Goal: Information Seeking & Learning: Learn about a topic

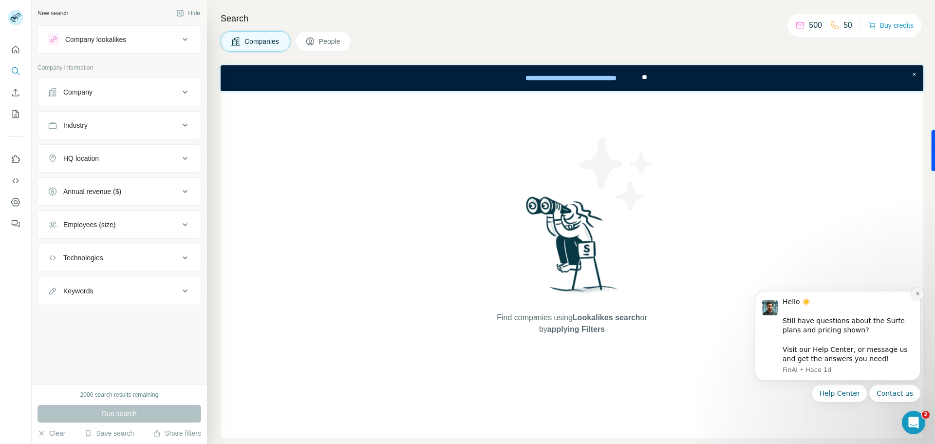
click at [918, 294] on icon "Dismiss notification" at bounding box center [916, 293] width 3 height 3
click at [729, 239] on div "Find companies using Lookalikes search or by applying Filters" at bounding box center [572, 264] width 703 height 347
click at [809, 26] on p "500" at bounding box center [815, 25] width 13 height 12
drag, startPoint x: 836, startPoint y: 25, endPoint x: 790, endPoint y: 23, distance: 45.3
click at [801, 24] on div "500 50" at bounding box center [823, 26] width 57 height 14
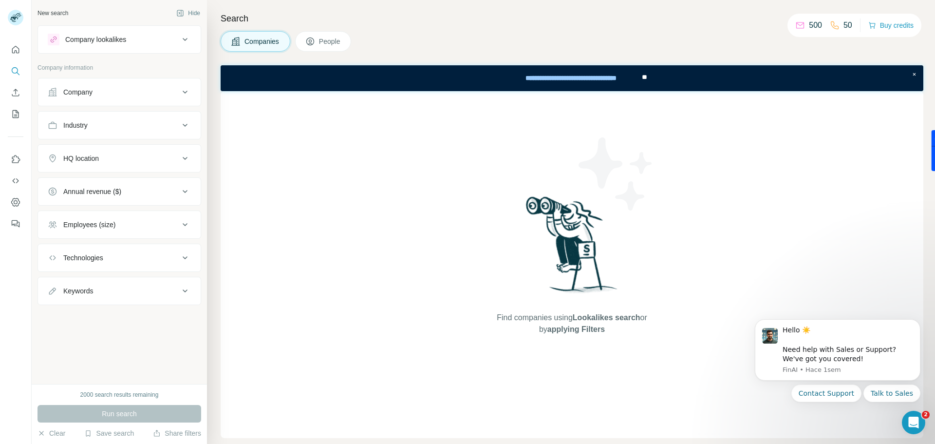
click at [795, 23] on icon at bounding box center [800, 25] width 10 height 10
click at [796, 23] on icon at bounding box center [800, 25] width 8 height 6
click at [795, 25] on icon at bounding box center [800, 25] width 10 height 10
click at [830, 25] on icon at bounding box center [835, 25] width 10 height 10
click at [843, 25] on p "50" at bounding box center [847, 25] width 9 height 12
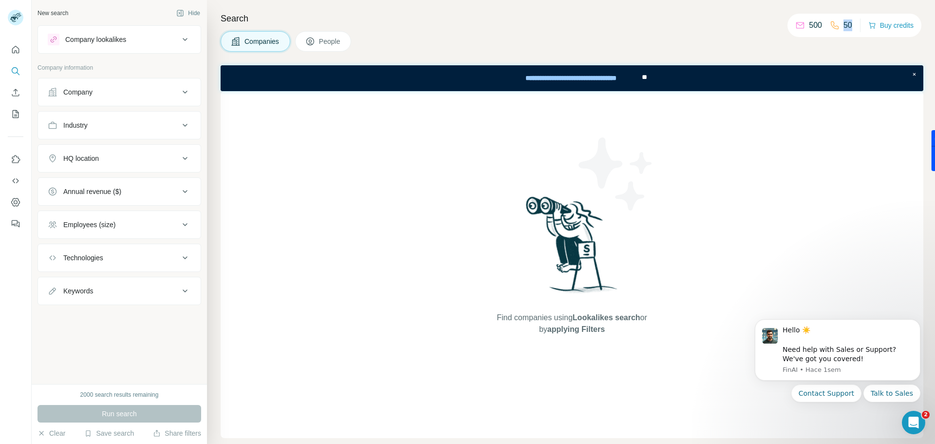
click at [843, 25] on p "50" at bounding box center [847, 25] width 9 height 12
click at [814, 27] on p "500" at bounding box center [815, 25] width 13 height 12
click at [847, 27] on p "50" at bounding box center [847, 25] width 9 height 12
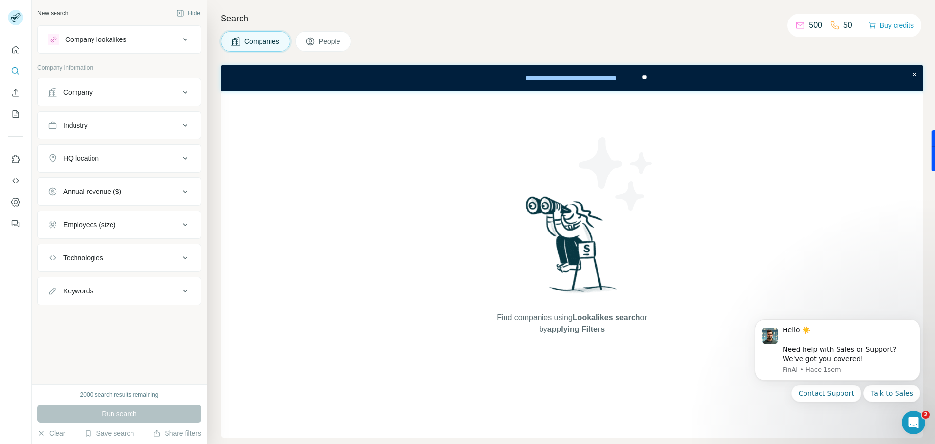
drag, startPoint x: 847, startPoint y: 27, endPoint x: 830, endPoint y: 27, distance: 17.0
click at [845, 27] on p "50" at bounding box center [847, 25] width 9 height 12
click at [809, 27] on p "500" at bounding box center [815, 25] width 13 height 12
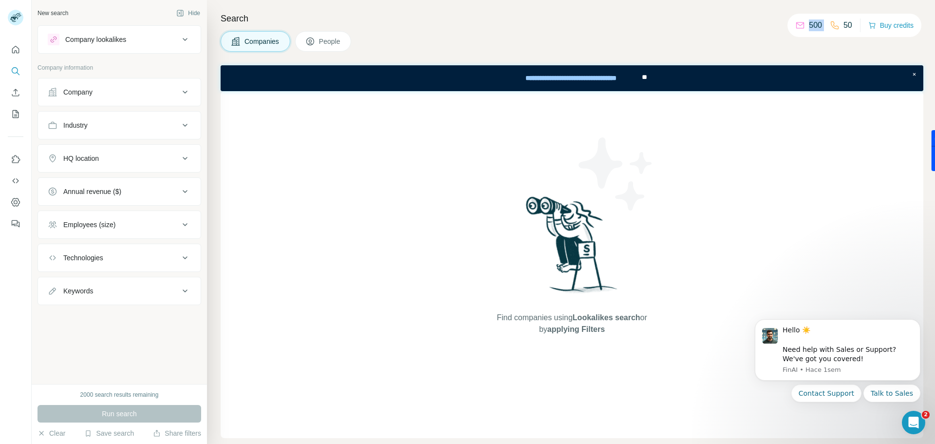
click at [809, 27] on p "500" at bounding box center [815, 25] width 13 height 12
click at [426, 171] on div "Find companies using Lookalikes search or by applying Filters" at bounding box center [572, 264] width 703 height 347
click at [138, 88] on div "Company" at bounding box center [113, 92] width 131 height 10
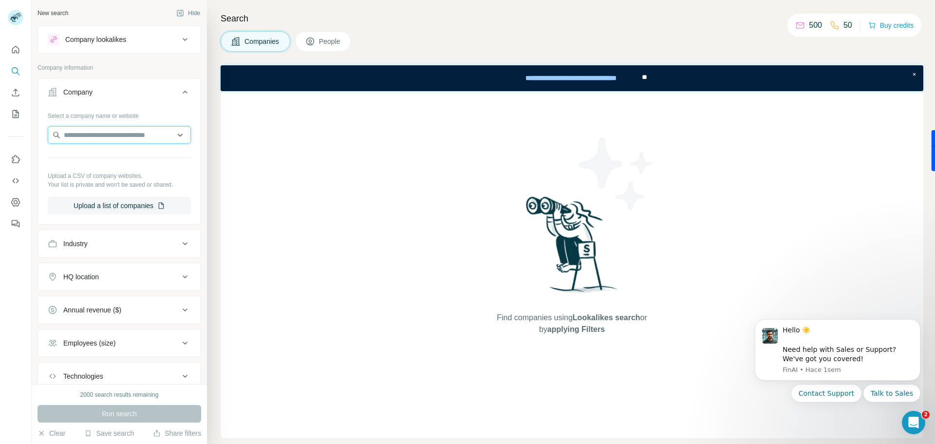
click at [117, 138] on input "text" at bounding box center [119, 135] width 143 height 18
click at [75, 141] on input "**********" at bounding box center [119, 135] width 143 height 18
click at [68, 135] on input "**********" at bounding box center [119, 135] width 143 height 18
click at [71, 135] on input "**********" at bounding box center [119, 135] width 143 height 18
type input "**********"
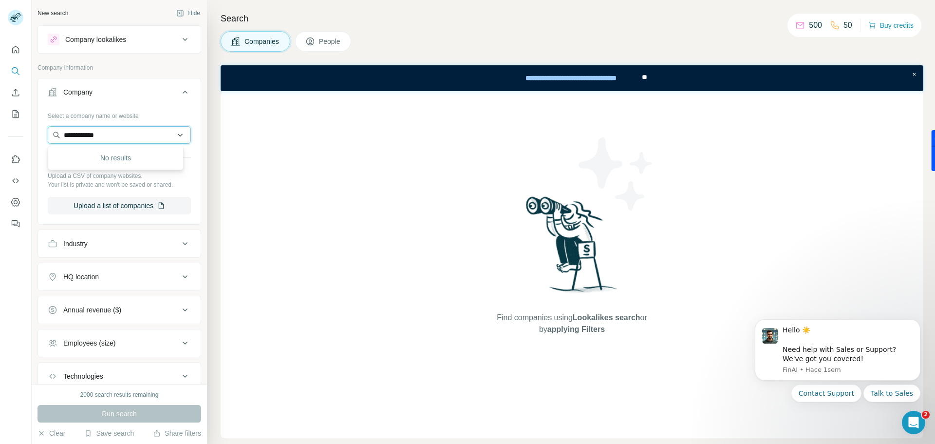
click at [132, 139] on input "**********" at bounding box center [119, 135] width 143 height 18
click at [207, 145] on div "Search Companies People Find companies using Lookalikes search or by applying F…" at bounding box center [571, 222] width 728 height 444
click at [9, 162] on button "Use Surfe on LinkedIn" at bounding box center [16, 159] width 16 height 18
click at [15, 51] on icon "Quick start" at bounding box center [15, 49] width 7 height 7
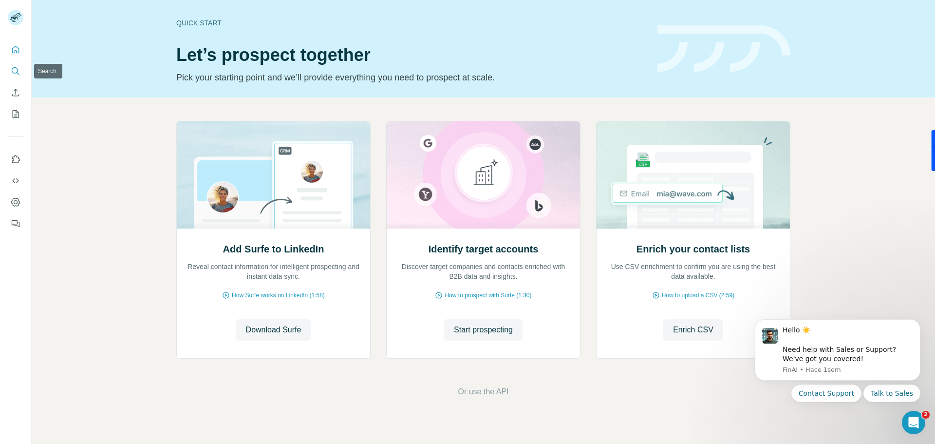
click at [19, 75] on icon "Search" at bounding box center [16, 71] width 10 height 10
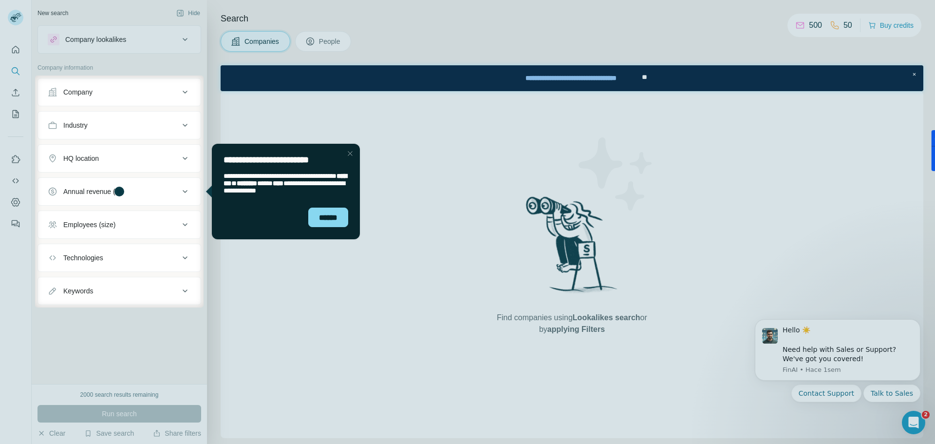
click at [329, 205] on div "******" at bounding box center [286, 222] width 148 height 36
click at [327, 225] on div "******" at bounding box center [328, 216] width 40 height 19
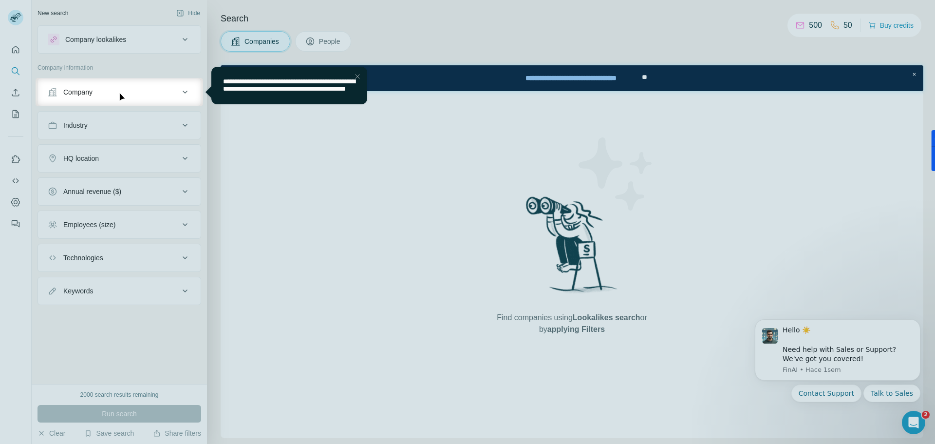
click at [107, 96] on div "Company" at bounding box center [113, 92] width 131 height 10
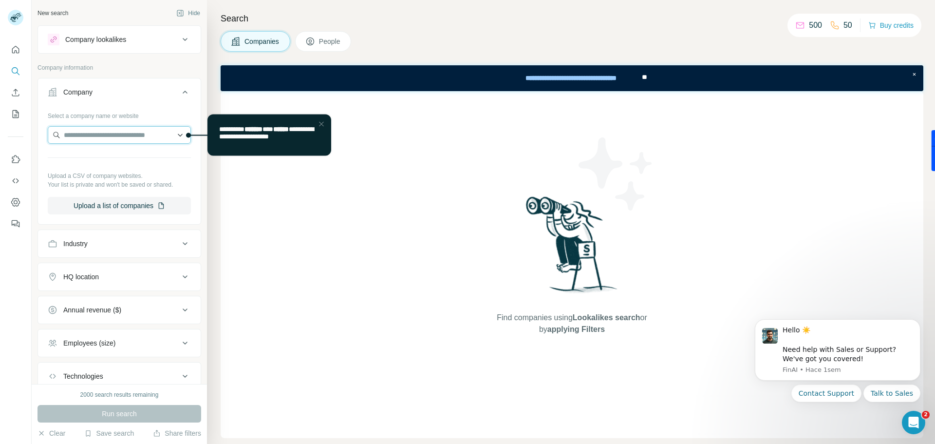
click at [142, 138] on input "text" at bounding box center [119, 135] width 143 height 18
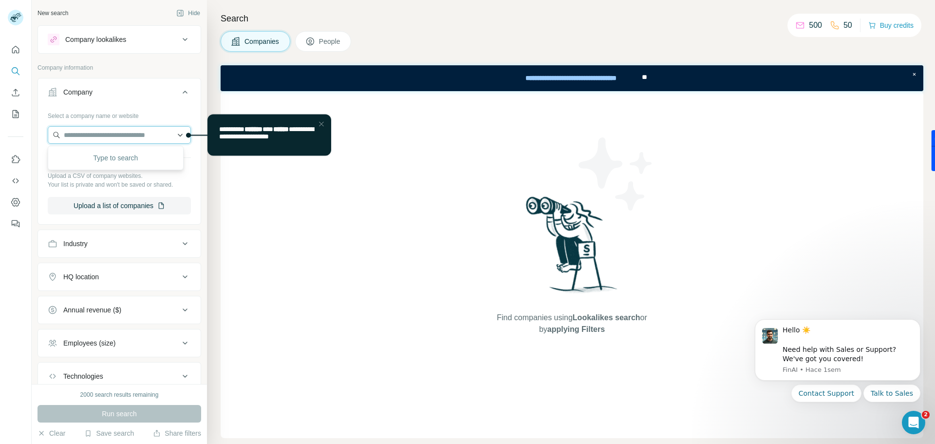
click at [142, 138] on input "text" at bounding box center [119, 135] width 143 height 18
click at [278, 43] on span "Companies" at bounding box center [262, 42] width 36 height 10
click at [619, 79] on div "**********" at bounding box center [570, 77] width 137 height 21
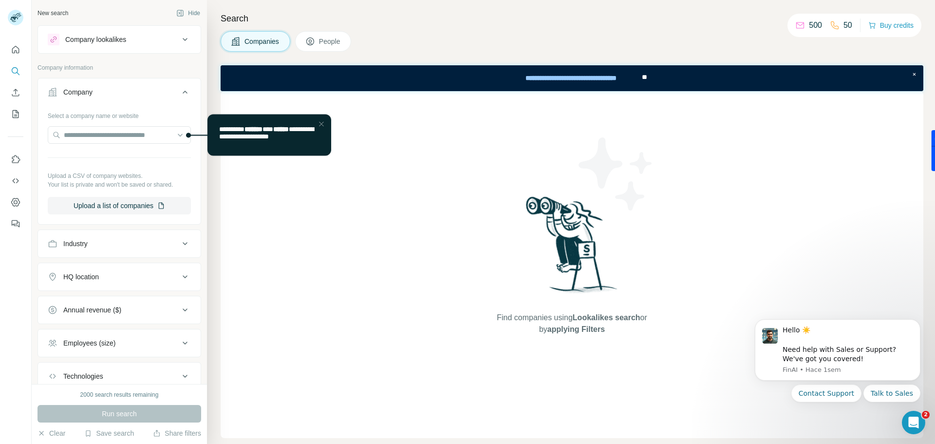
click at [418, 192] on div "Find companies using Lookalikes search or by applying Filters" at bounding box center [572, 264] width 703 height 347
click at [323, 122] on div "Close Step" at bounding box center [322, 124] width 12 height 12
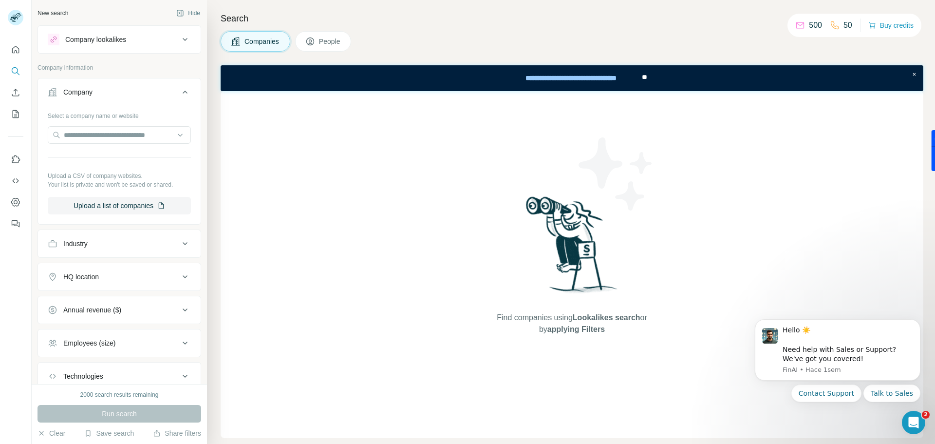
click at [305, 189] on div "Find companies using Lookalikes search or by applying Filters" at bounding box center [572, 264] width 703 height 347
click at [155, 43] on div "Company lookalikes" at bounding box center [113, 40] width 131 height 12
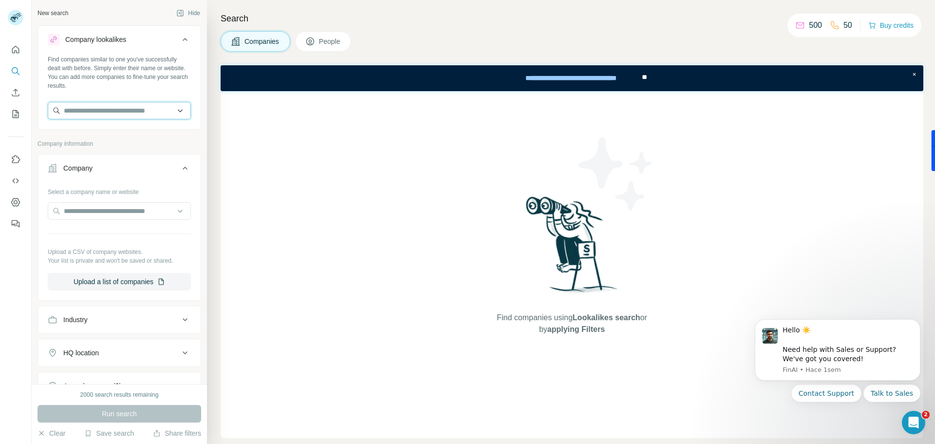
click at [123, 109] on input "text" at bounding box center [119, 111] width 143 height 18
click at [324, 172] on div "Find companies using Lookalikes search or by applying Filters" at bounding box center [572, 264] width 703 height 347
click at [313, 37] on icon at bounding box center [310, 42] width 10 height 10
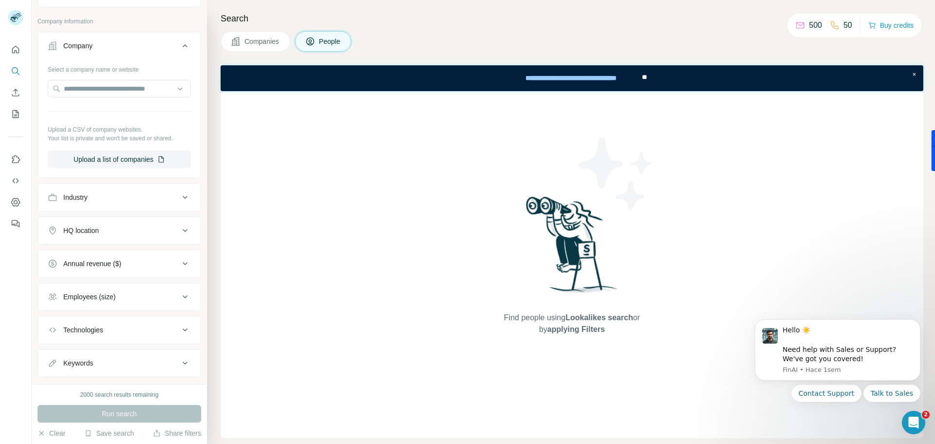
scroll to position [365, 0]
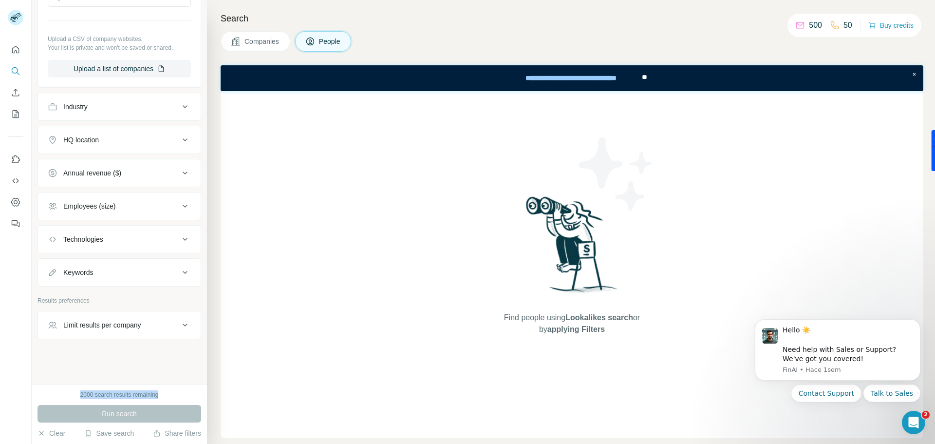
drag, startPoint x: 73, startPoint y: 397, endPoint x: 181, endPoint y: 400, distance: 108.1
click at [181, 400] on div "2000 search results remaining Run search Clear Save search Share filters" at bounding box center [119, 414] width 175 height 60
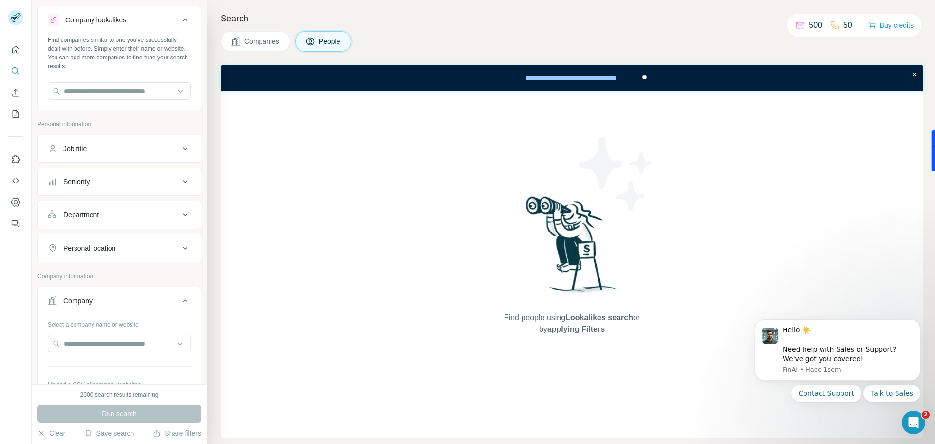
scroll to position [0, 0]
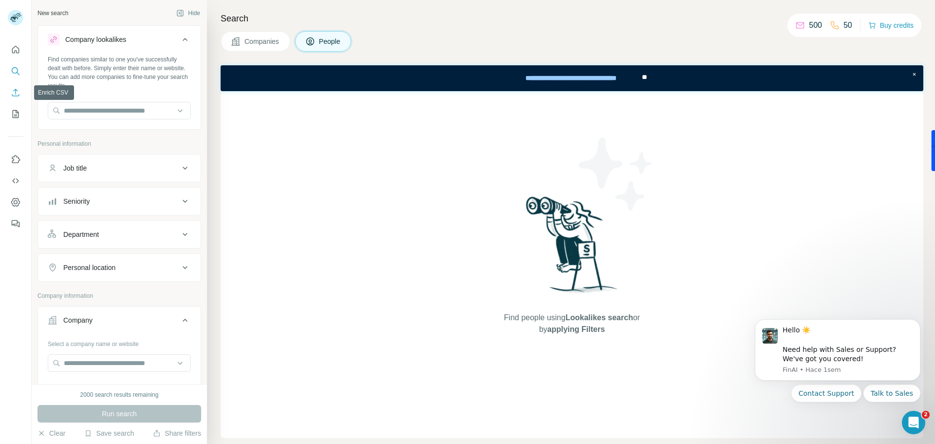
click at [18, 89] on icon "Enrich CSV" at bounding box center [16, 93] width 10 height 10
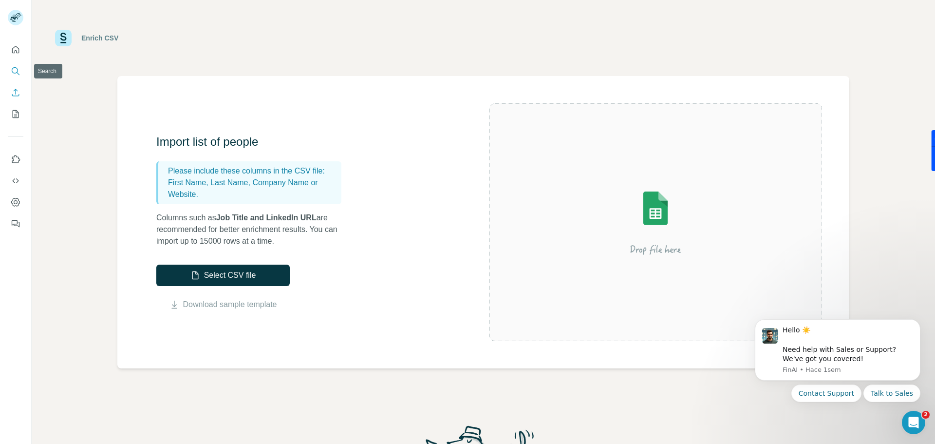
click at [19, 64] on button "Search" at bounding box center [16, 71] width 16 height 18
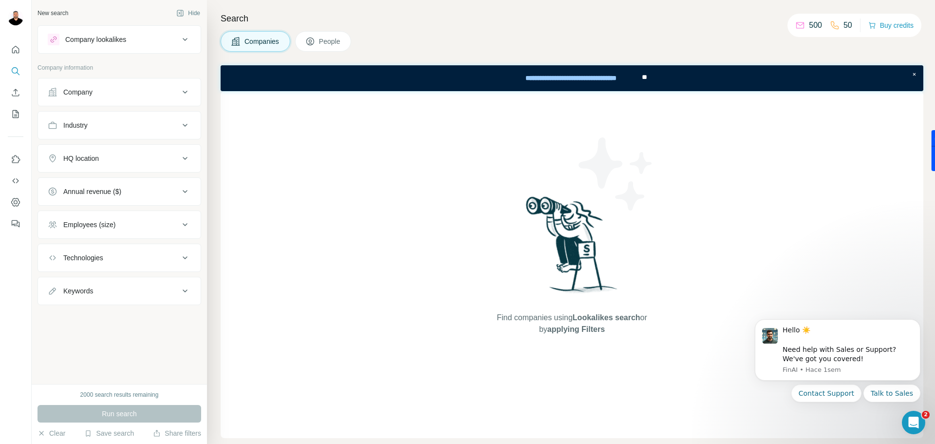
click at [817, 20] on p "500" at bounding box center [815, 25] width 13 height 12
click at [836, 23] on div "50" at bounding box center [841, 25] width 22 height 12
drag, startPoint x: 787, startPoint y: 22, endPoint x: 822, endPoint y: 21, distance: 35.6
click at [822, 21] on div "500 50 Buy credits" at bounding box center [854, 25] width 134 height 23
click at [831, 22] on icon at bounding box center [835, 25] width 10 height 10
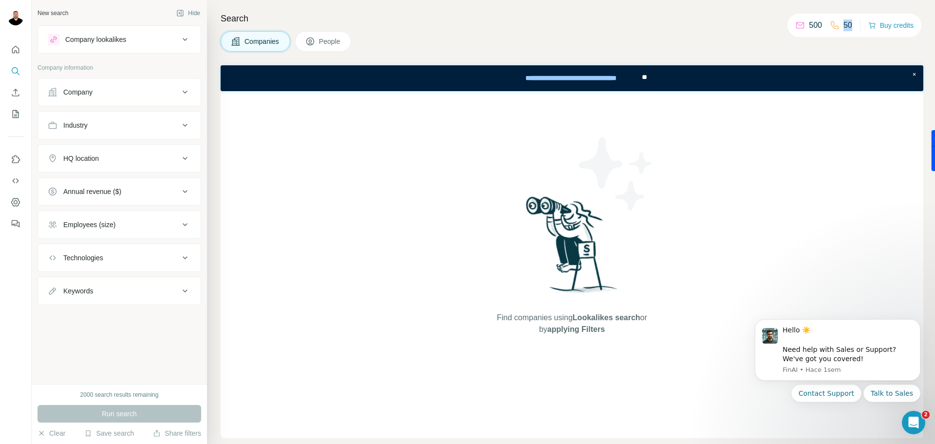
drag, startPoint x: 831, startPoint y: 22, endPoint x: 840, endPoint y: 23, distance: 8.9
click at [834, 22] on icon at bounding box center [835, 25] width 10 height 10
click at [843, 23] on p "50" at bounding box center [847, 25] width 9 height 12
click at [409, 204] on div "Find companies using Lookalikes search or by applying Filters" at bounding box center [572, 264] width 703 height 347
click at [13, 182] on icon "Use Surfe API" at bounding box center [16, 181] width 10 height 10
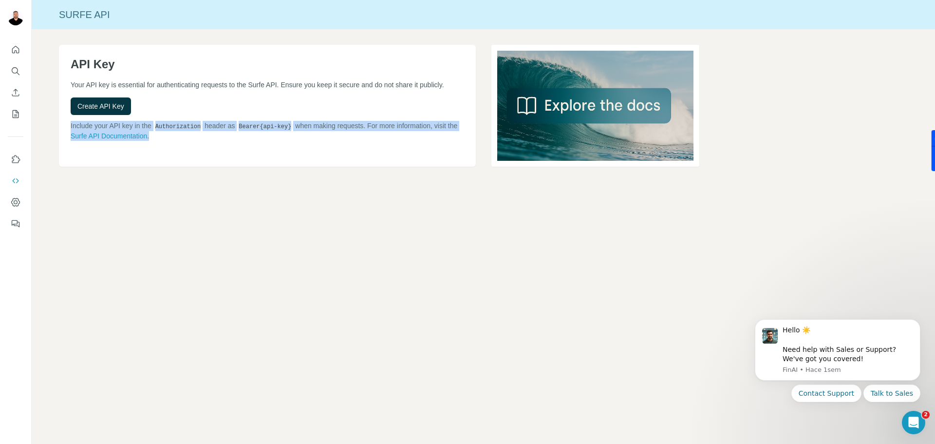
drag, startPoint x: 236, startPoint y: 124, endPoint x: 327, endPoint y: 158, distance: 97.2
click at [327, 158] on div "API Key Your API key is essential for authenticating requests to the Surfe API.…" at bounding box center [267, 106] width 417 height 122
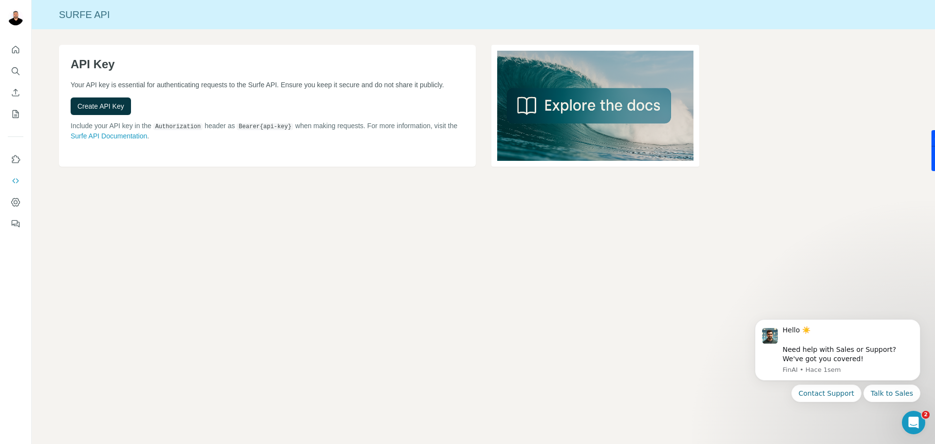
click at [328, 165] on div "API Key Your API key is essential for authenticating requests to the Surfe API.…" at bounding box center [267, 106] width 417 height 122
click at [12, 54] on icon "Quick start" at bounding box center [16, 50] width 10 height 10
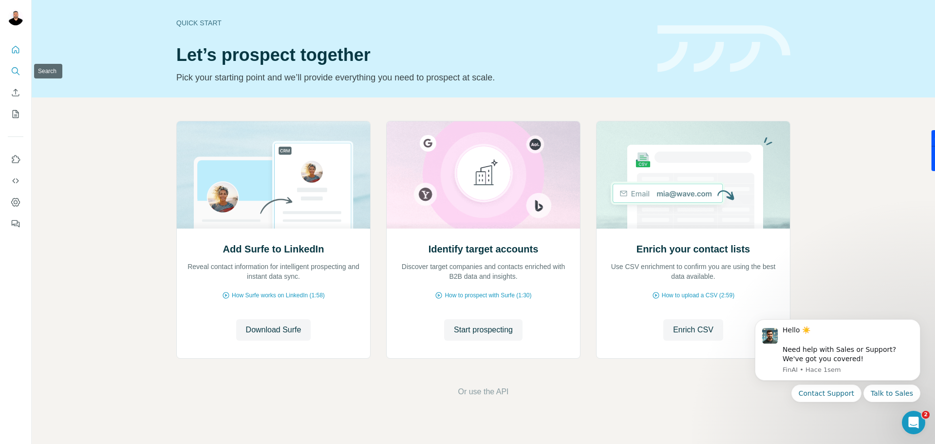
click at [18, 74] on icon "Search" at bounding box center [16, 71] width 10 height 10
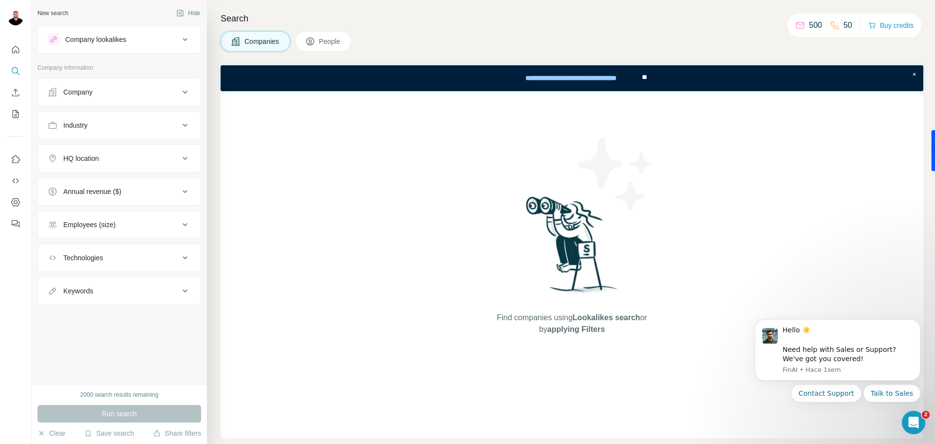
click at [119, 133] on button "Industry" at bounding box center [119, 124] width 163 height 23
click at [170, 129] on div "Industry" at bounding box center [113, 125] width 131 height 10
click at [177, 86] on button "Company" at bounding box center [119, 91] width 163 height 23
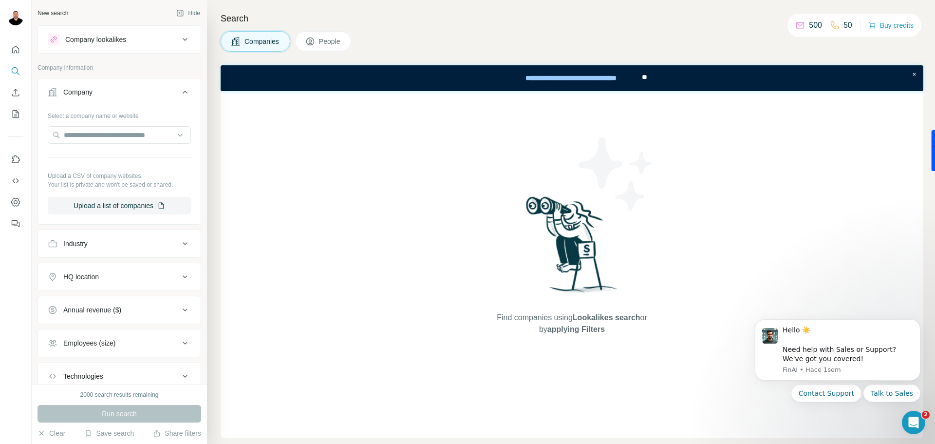
click at [181, 90] on icon at bounding box center [185, 92] width 12 height 12
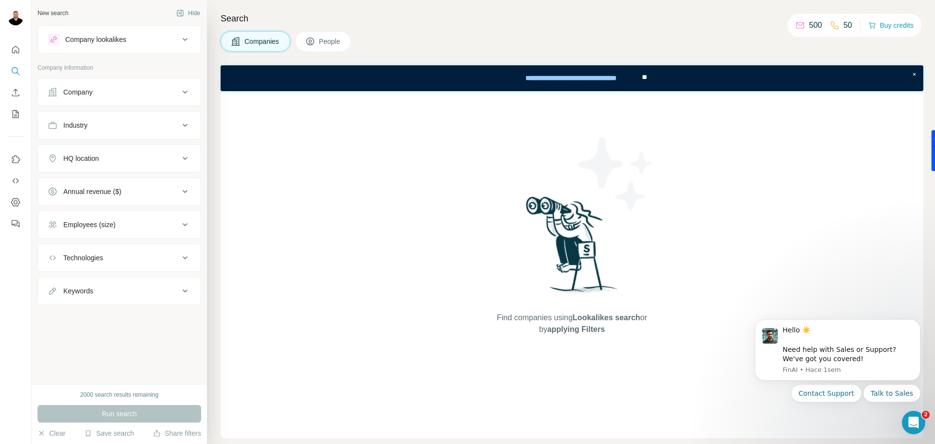
click at [121, 93] on div "Company" at bounding box center [113, 92] width 131 height 10
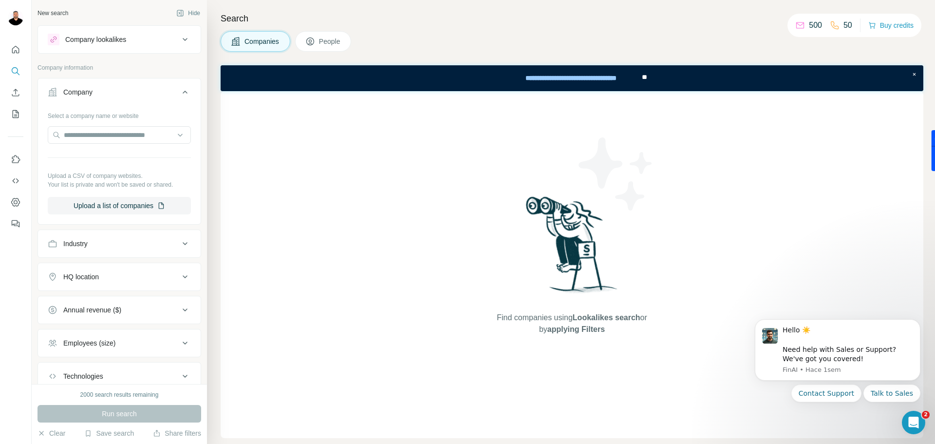
click at [179, 90] on icon at bounding box center [185, 92] width 12 height 12
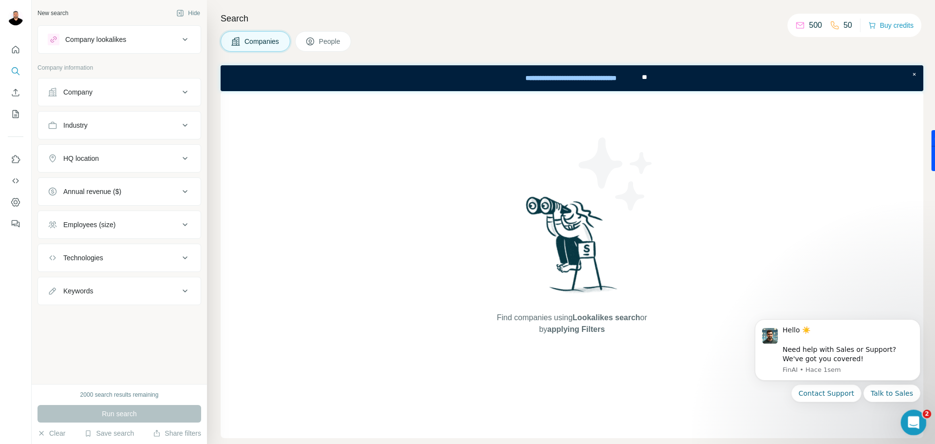
click at [913, 416] on icon "Abrir Intercom Messenger" at bounding box center [912, 421] width 16 height 16
click at [913, 419] on icon "Abrir Intercom Messenger" at bounding box center [912, 421] width 7 height 8
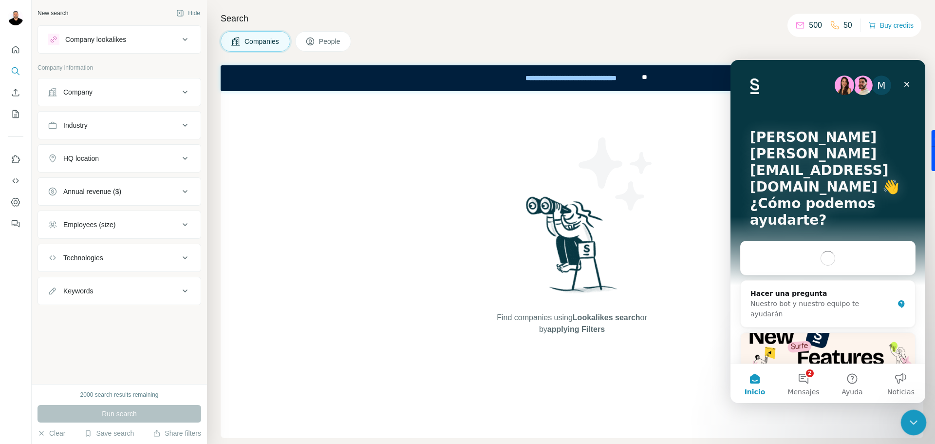
click at [913, 419] on icon "Cerrar Intercom Messenger" at bounding box center [912, 421] width 12 height 12
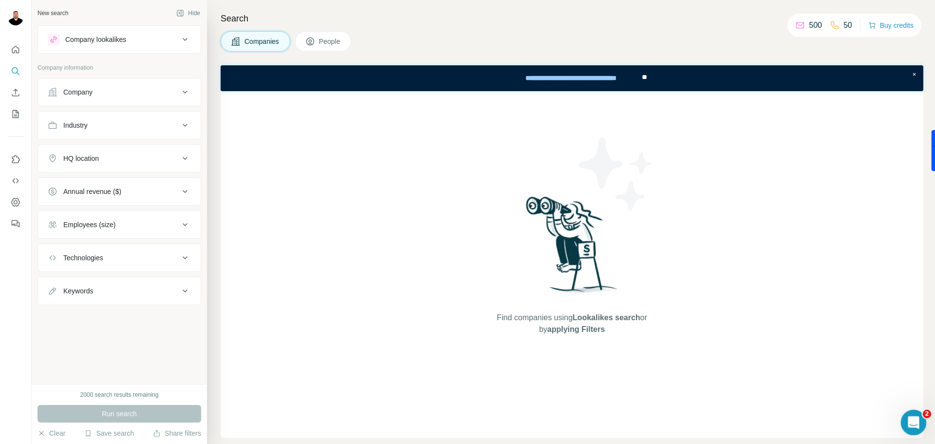
click at [913, 419] on icon "Abrir Intercom Messenger" at bounding box center [912, 421] width 7 height 8
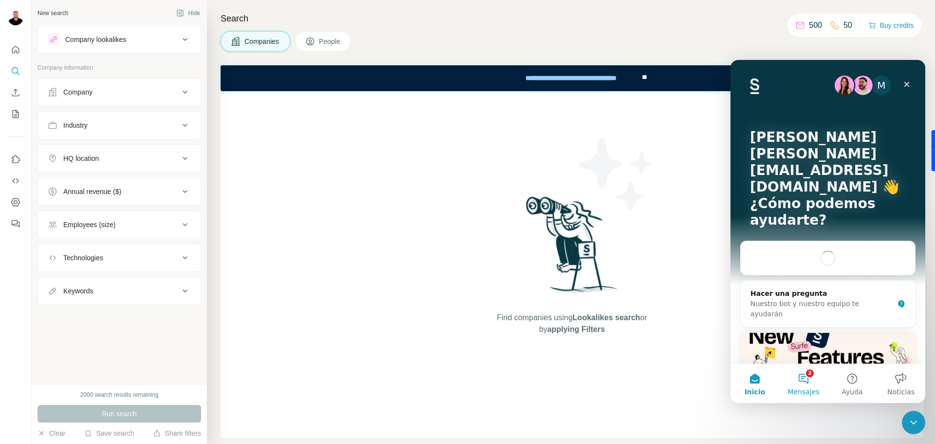
click at [810, 384] on button "2 Mensajes" at bounding box center [803, 383] width 49 height 39
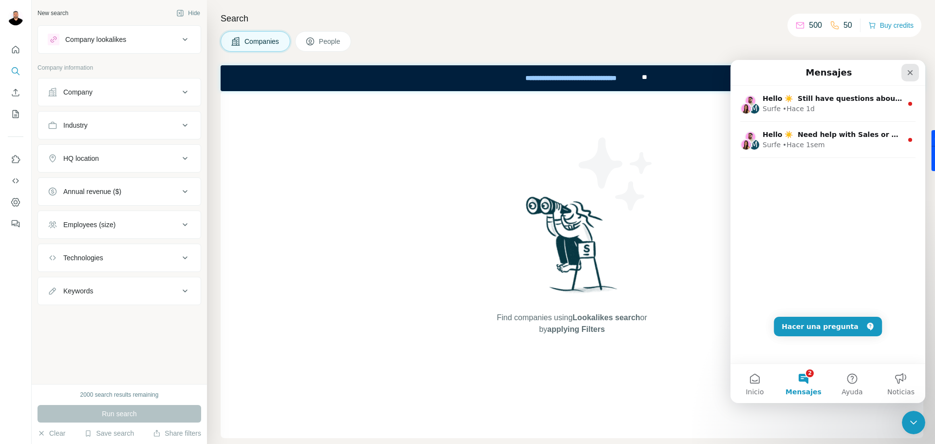
click at [913, 72] on icon "Cerrar" at bounding box center [910, 73] width 8 height 8
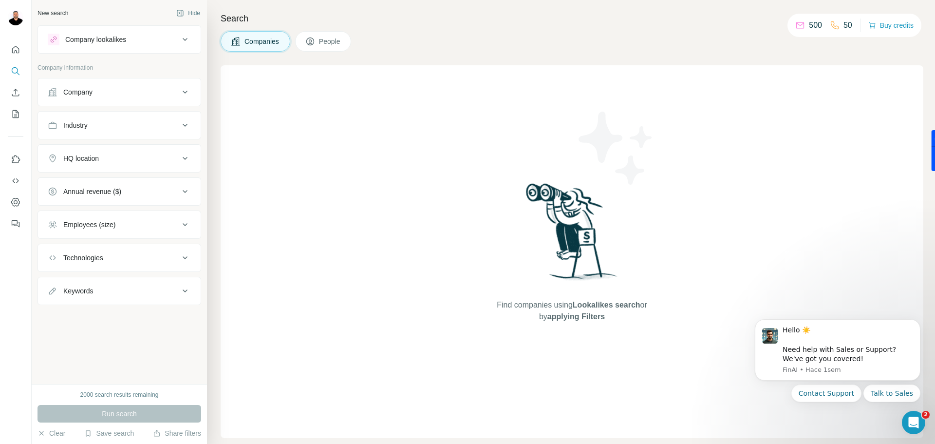
drag, startPoint x: 471, startPoint y: 128, endPoint x: 234, endPoint y: 96, distance: 238.8
click at [464, 130] on div "Find companies using Lookalikes search or by applying Filters" at bounding box center [572, 251] width 703 height 373
click at [181, 13] on icon "button" at bounding box center [180, 13] width 8 height 8
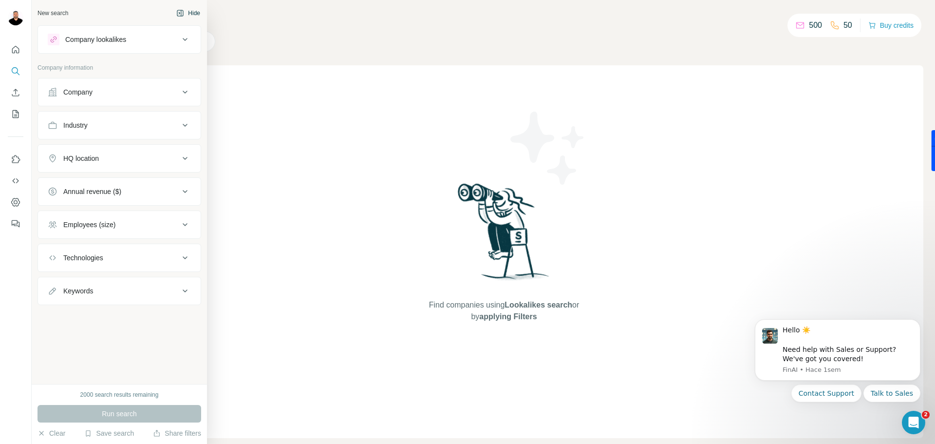
click at [186, 90] on icon at bounding box center [185, 92] width 12 height 12
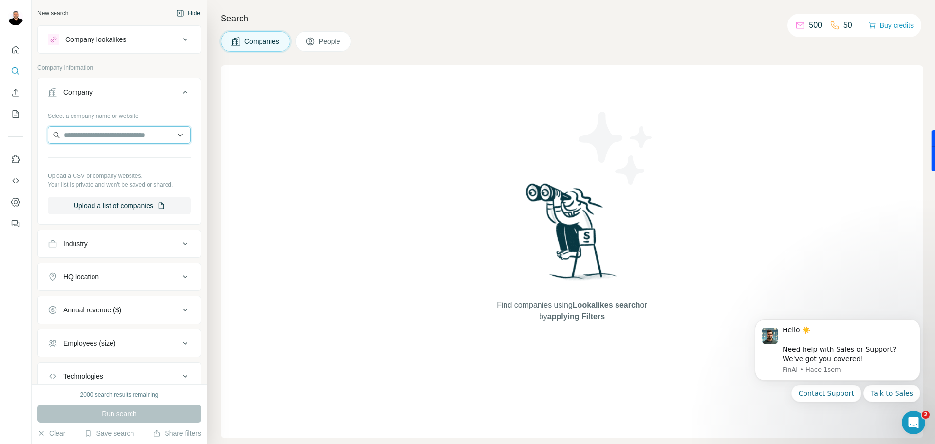
click at [133, 128] on input "text" at bounding box center [119, 135] width 143 height 18
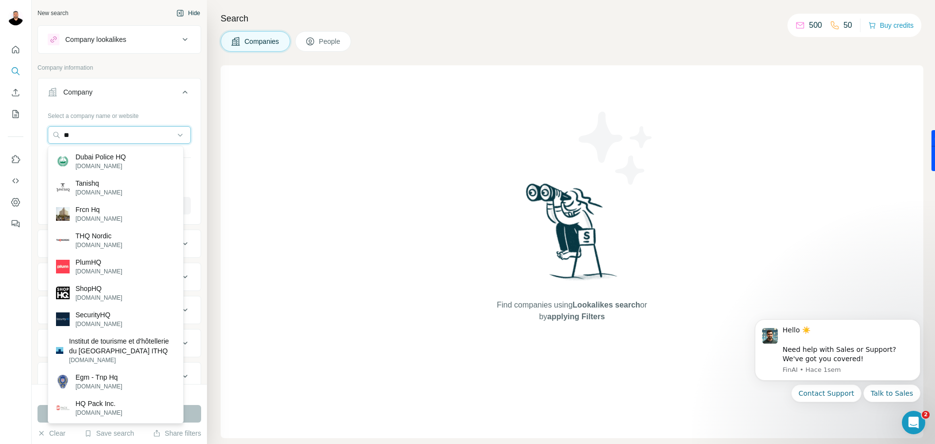
type input "**"
